Goal: Complete application form

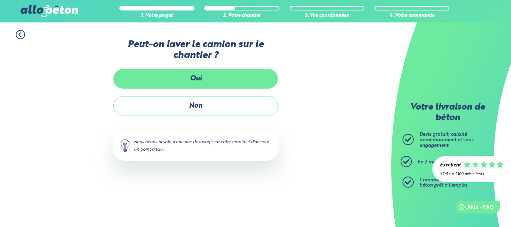
click at [194, 76] on label "Oui" at bounding box center [195, 79] width 164 height 20
click at [0, 0] on input "Oui" at bounding box center [0, 0] width 0 height 0
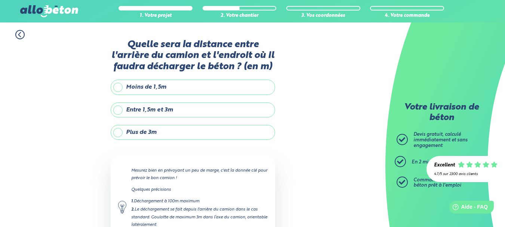
click at [119, 86] on label "Moins de 1,5m" at bounding box center [193, 87] width 164 height 15
click at [0, 0] on input "Moins de 1,5m" at bounding box center [0, 0] width 0 height 0
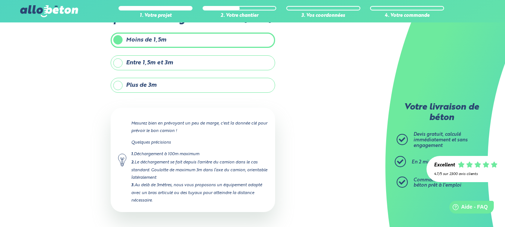
scroll to position [77, 0]
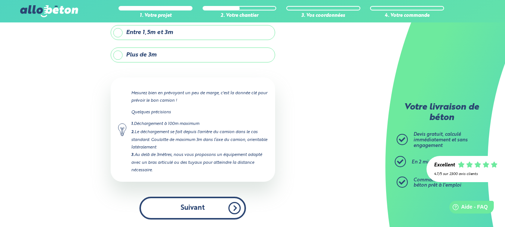
click at [190, 206] on button "Suivant" at bounding box center [192, 208] width 107 height 23
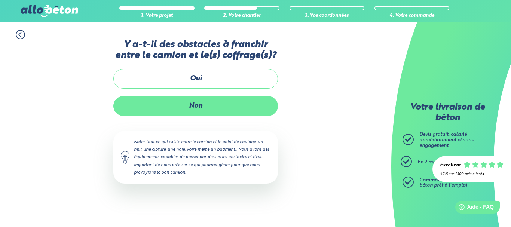
click at [175, 106] on label "Non" at bounding box center [195, 106] width 164 height 20
click at [0, 0] on input "Non" at bounding box center [0, 0] width 0 height 0
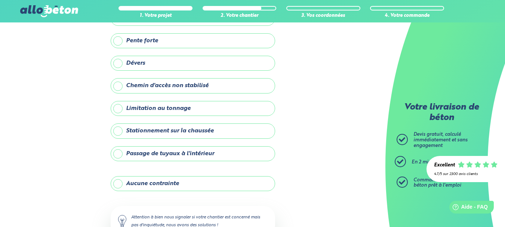
scroll to position [75, 0]
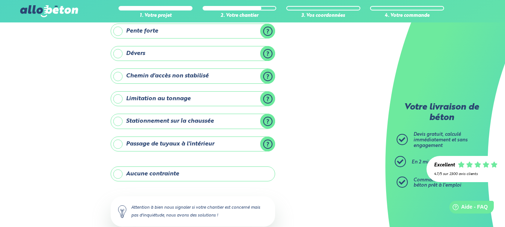
click at [117, 173] on label "Aucune contrainte" at bounding box center [193, 173] width 164 height 15
click at [0, 0] on input "Aucune contrainte" at bounding box center [0, 0] width 0 height 0
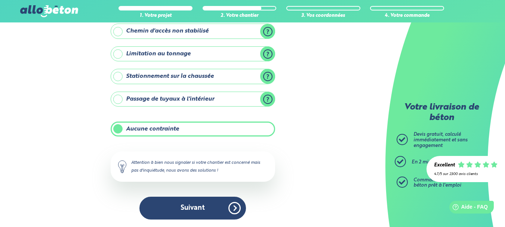
click at [184, 210] on button "Suivant" at bounding box center [192, 208] width 107 height 23
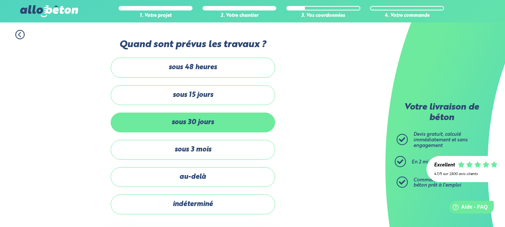
click at [193, 122] on label "sous 30 jours" at bounding box center [193, 123] width 164 height 20
click at [0, 0] on input "sous 30 jours" at bounding box center [0, 0] width 0 height 0
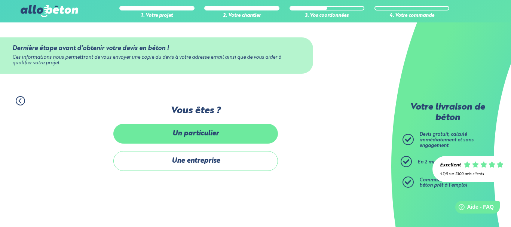
click at [192, 133] on label "Un particulier" at bounding box center [195, 134] width 164 height 20
click at [0, 0] on input "Un particulier" at bounding box center [0, 0] width 0 height 0
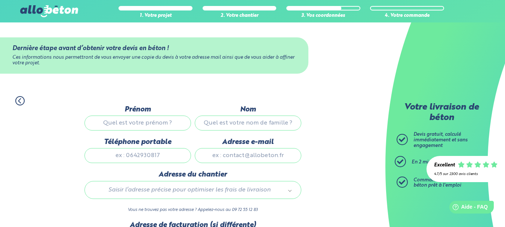
click at [124, 126] on input "Prénom" at bounding box center [137, 123] width 107 height 15
type input "fabien"
type input "hebert"
type input "0664173803"
type input "carofab1613@live.fr"
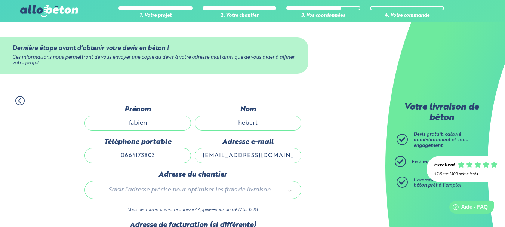
type input "1250 ROUTE DE B NEVILLE"
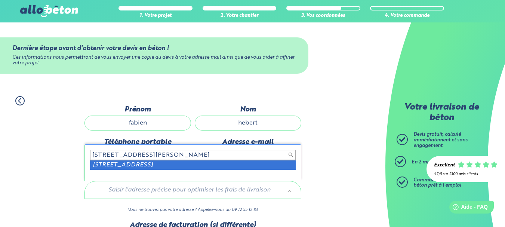
click at [147, 156] on input "1250 ROUTE DE B NEVILLE" at bounding box center [193, 155] width 206 height 10
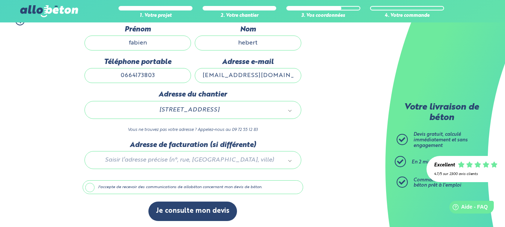
scroll to position [81, 0]
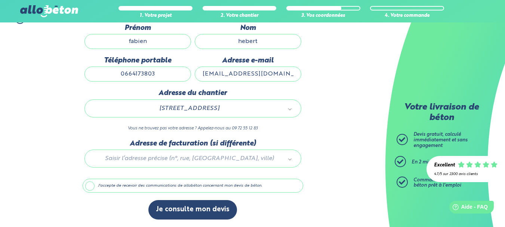
click at [150, 158] on div at bounding box center [193, 157] width 221 height 36
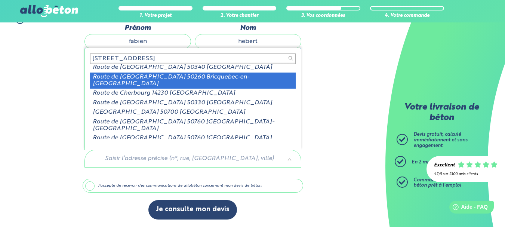
scroll to position [0, 0]
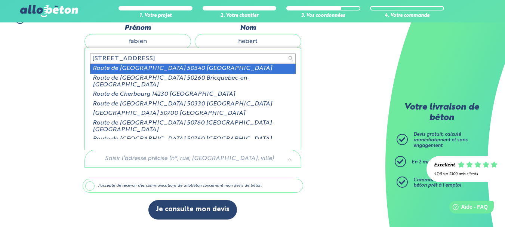
click at [164, 59] on input "1250 route de cherbourg" at bounding box center [193, 58] width 206 height 10
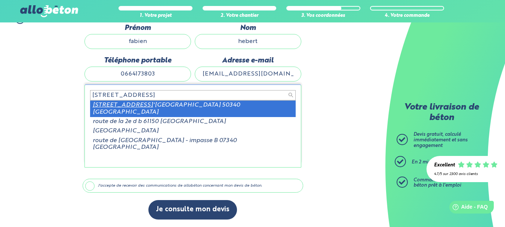
type input "1250 route de b"
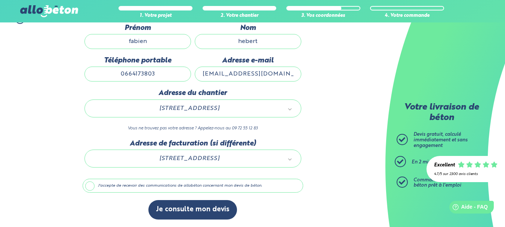
click at [88, 187] on label "J'accepte de recevoir des communications de allobéton concernant mon devis de b…" at bounding box center [193, 186] width 221 height 14
click at [0, 0] on input "J'accepte de recevoir des communications de allobéton concernant mon devis de b…" at bounding box center [0, 0] width 0 height 0
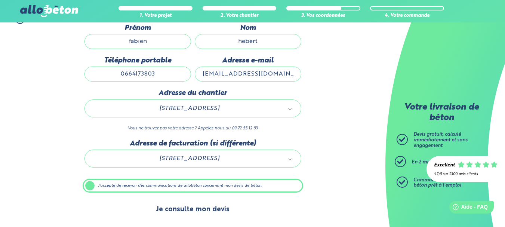
click at [202, 210] on button "Je consulte mon devis" at bounding box center [192, 209] width 89 height 19
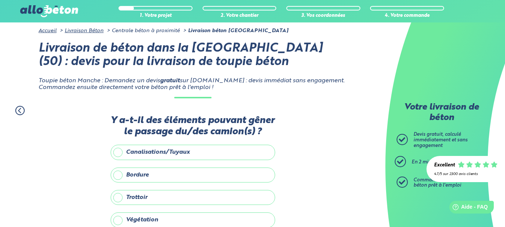
scroll to position [38, 0]
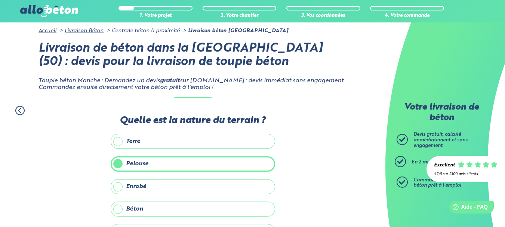
scroll to position [112, 0]
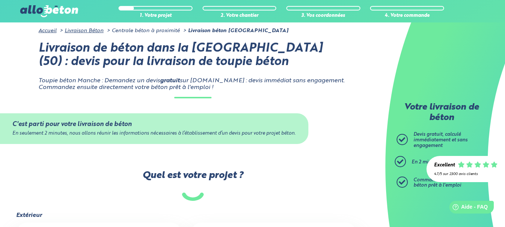
scroll to position [187, 0]
